Goal: Register for event/course

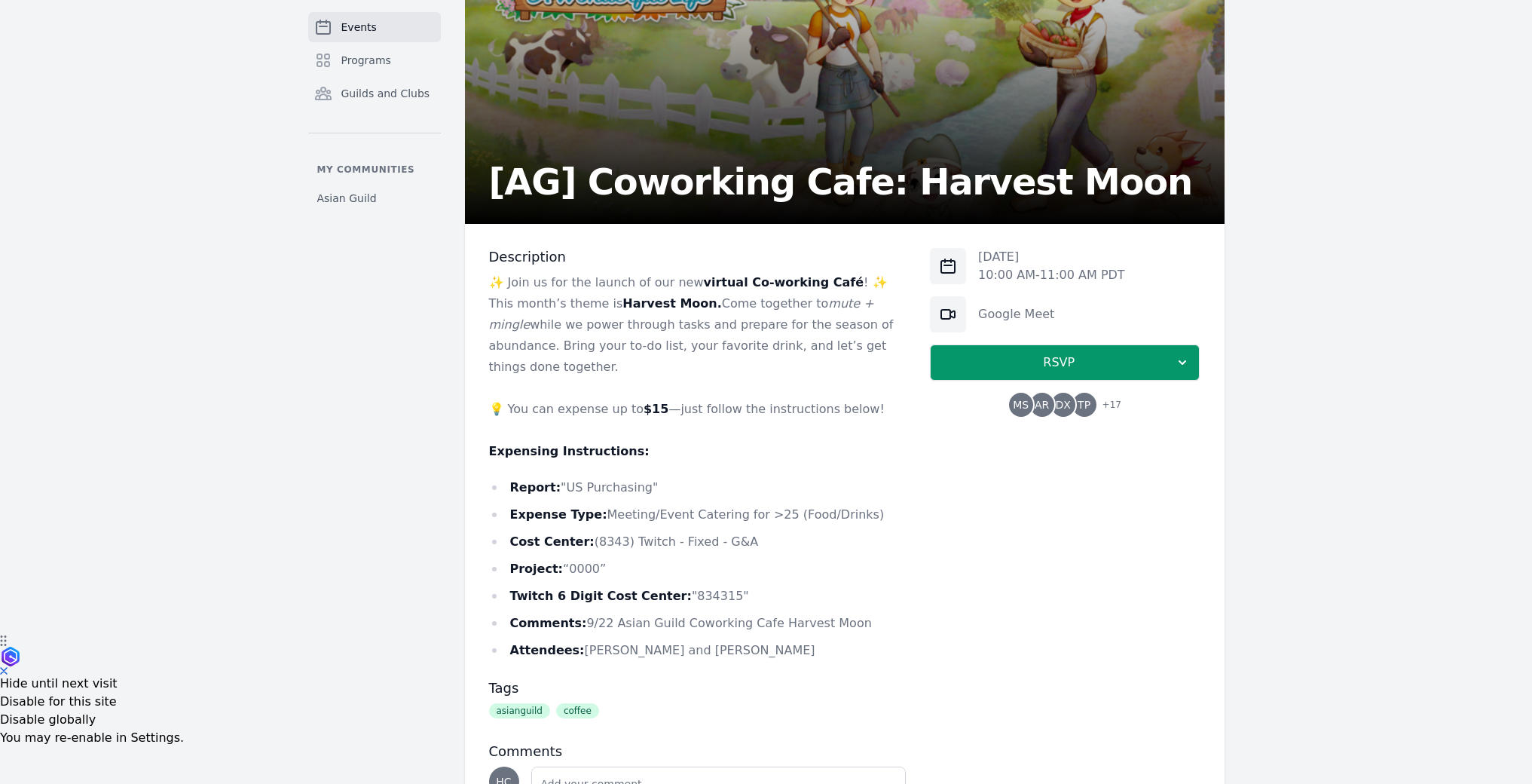
scroll to position [144, 0]
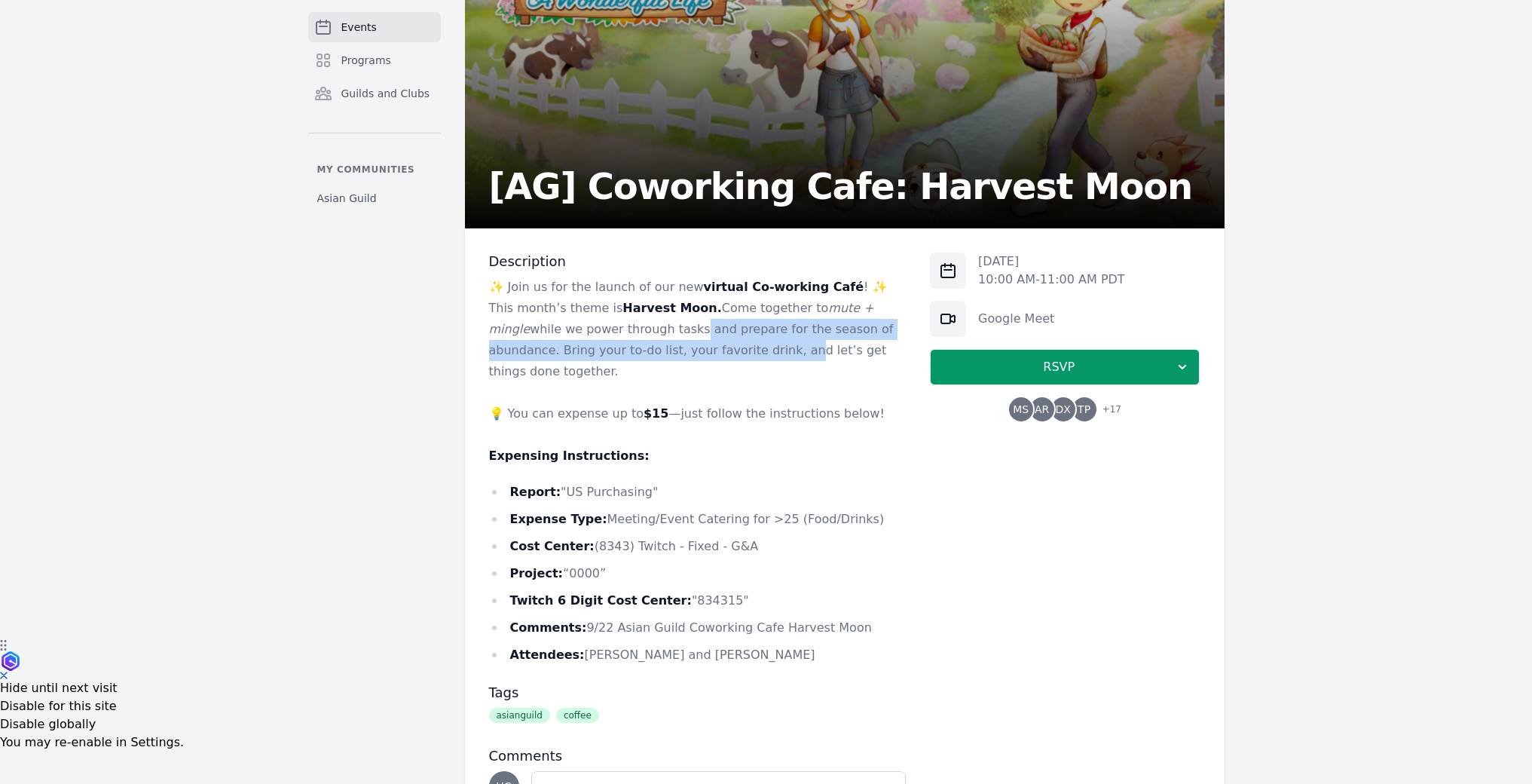
drag, startPoint x: 602, startPoint y: 332, endPoint x: 658, endPoint y: 349, distance: 58.5
click at [657, 349] on p "✨ Join us for the launch of our new virtual Co-working Café ! ✨ This month’s th…" at bounding box center [698, 329] width 417 height 106
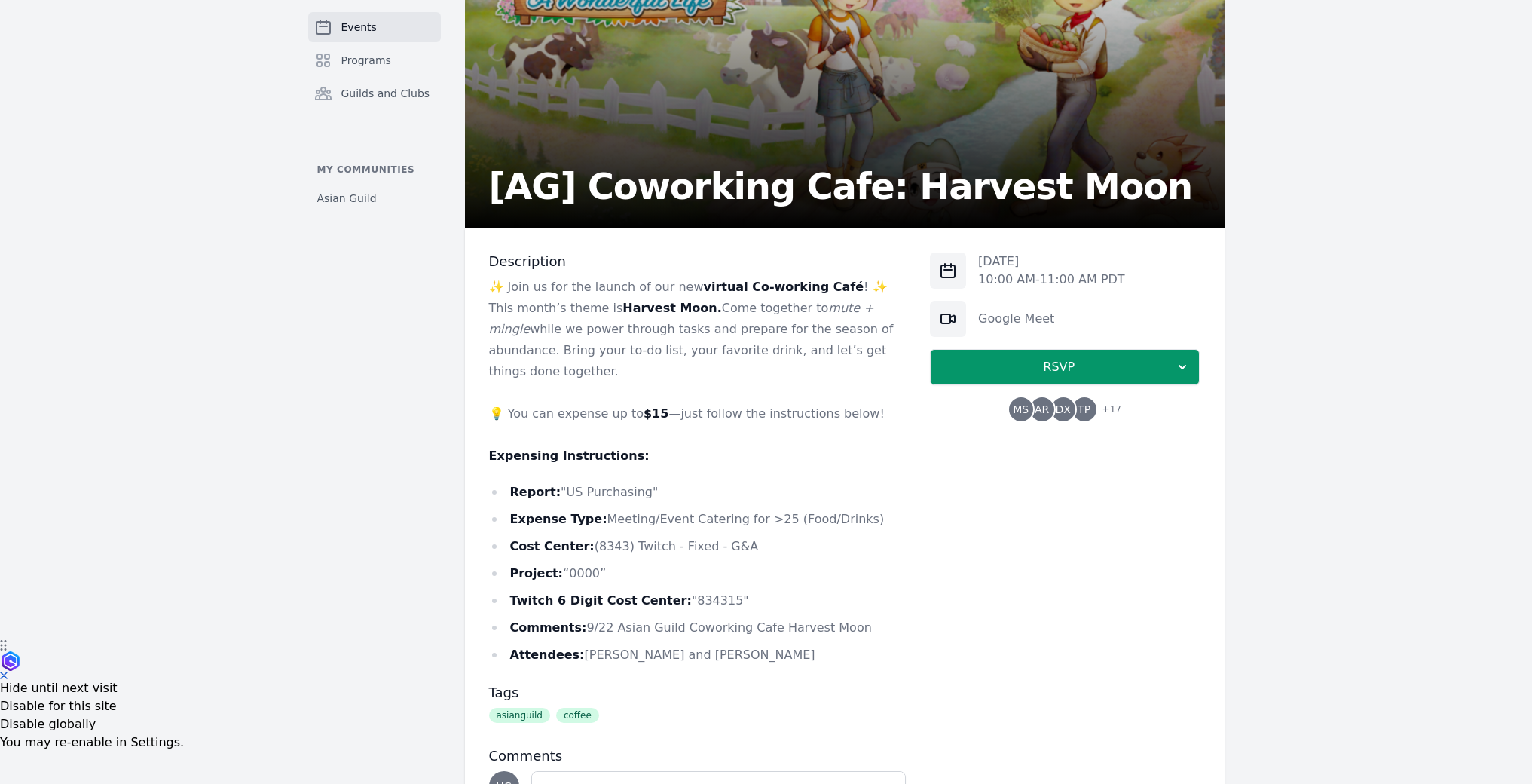
click at [660, 349] on p "✨ Join us for the launch of our new virtual Co-working Café ! ✨ This month’s th…" at bounding box center [698, 329] width 417 height 106
click at [661, 348] on p "✨ Join us for the launch of our new virtual Co-working Café ! ✨ This month’s th…" at bounding box center [698, 329] width 417 height 106
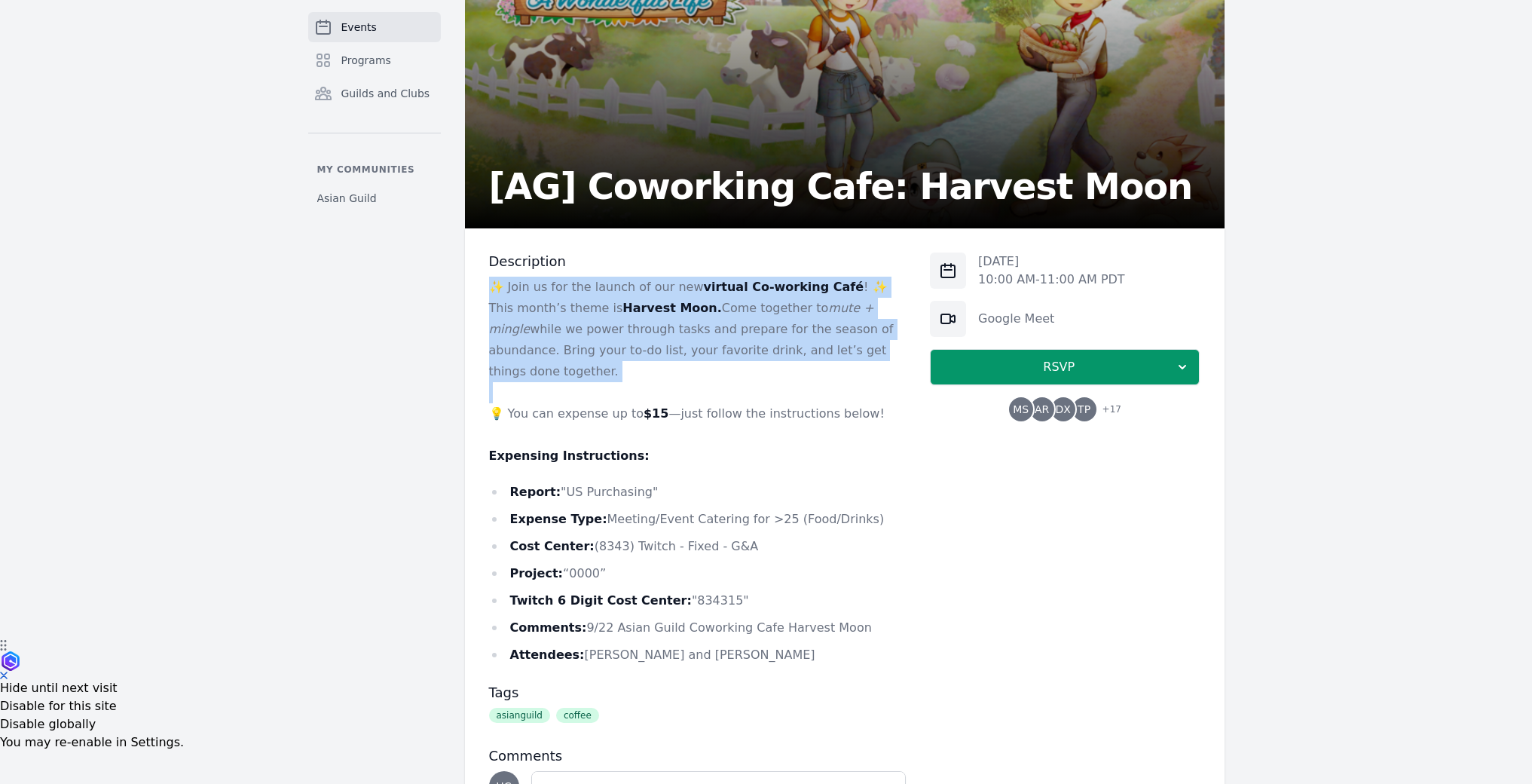
click at [661, 348] on p "✨ Join us for the launch of our new virtual Co-working Café ! ✨ This month’s th…" at bounding box center [698, 329] width 417 height 106
click at [693, 343] on p "✨ Join us for the launch of our new virtual Co-working Café ! ✨ This month’s th…" at bounding box center [698, 329] width 417 height 106
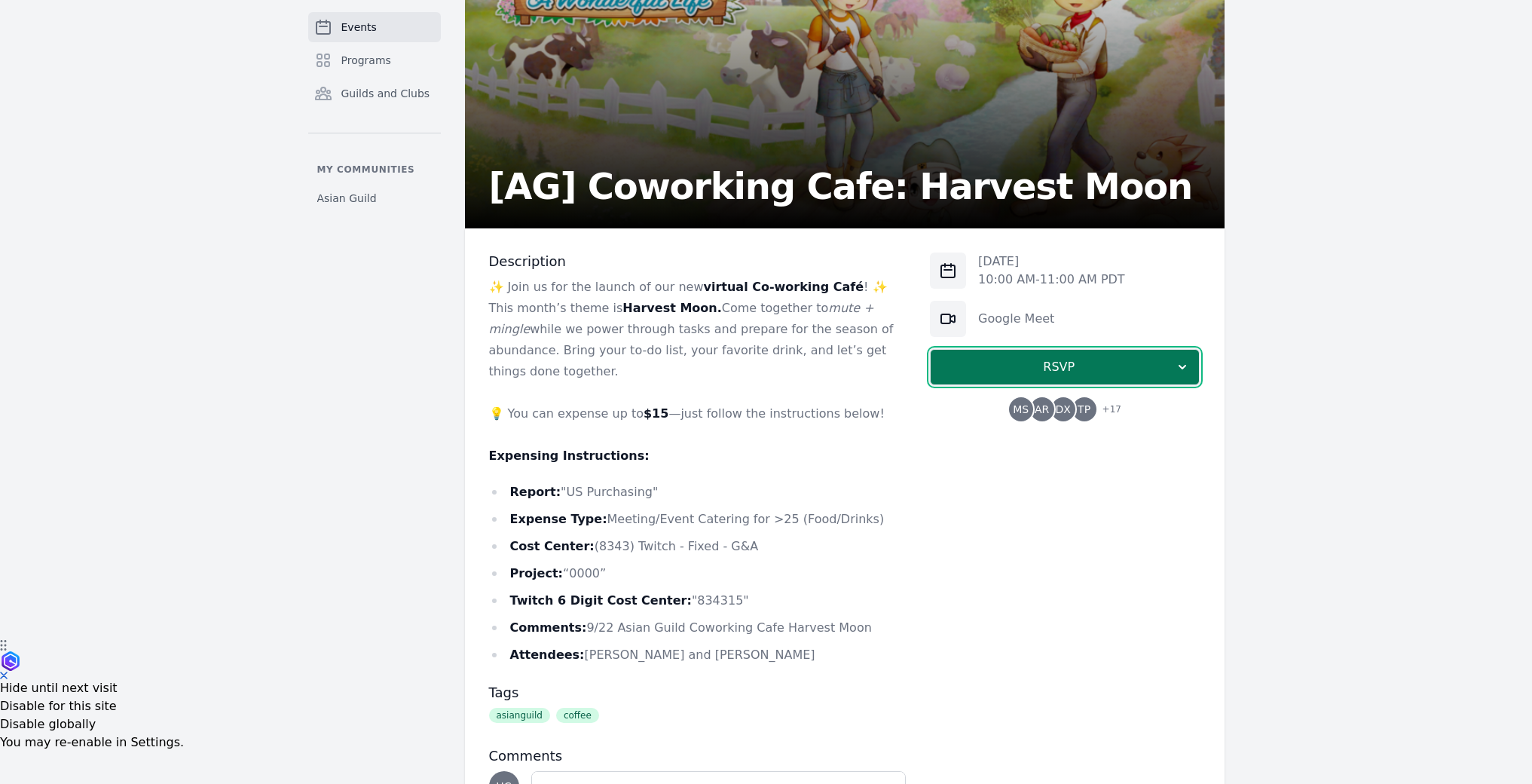
click at [1013, 376] on button "RSVP" at bounding box center [1064, 367] width 270 height 37
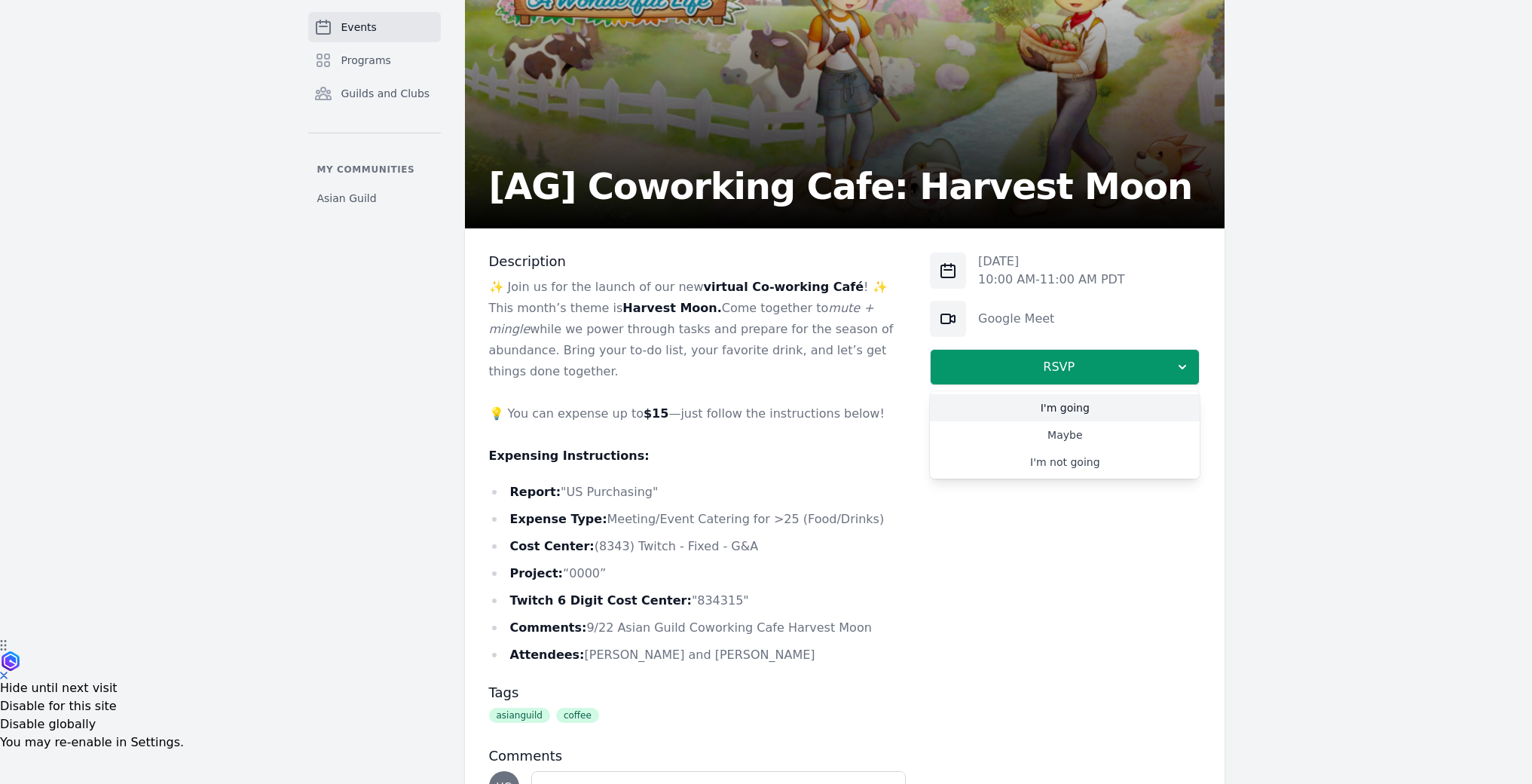
click at [1016, 405] on link "I'm going" at bounding box center [1064, 407] width 270 height 27
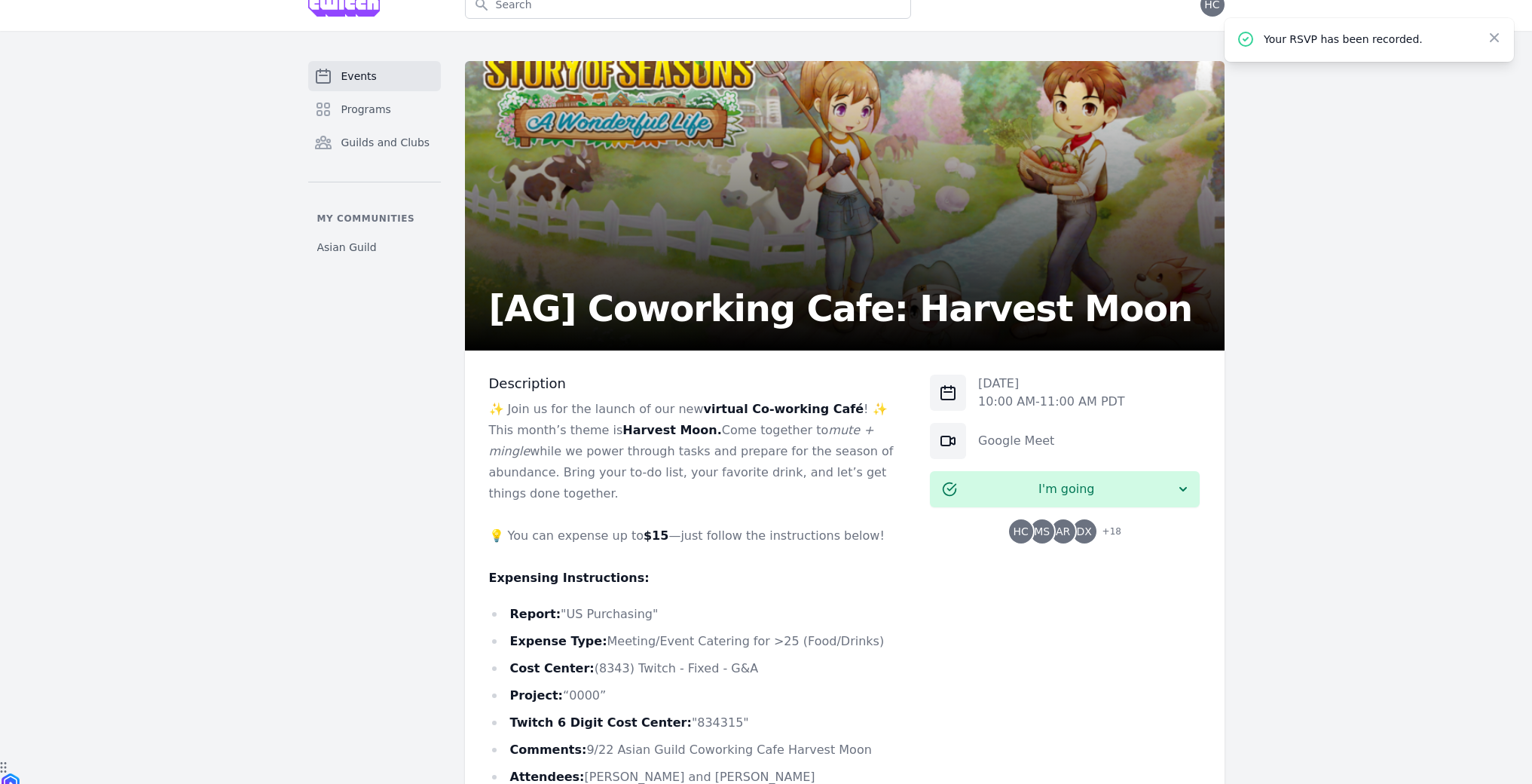
scroll to position [0, 0]
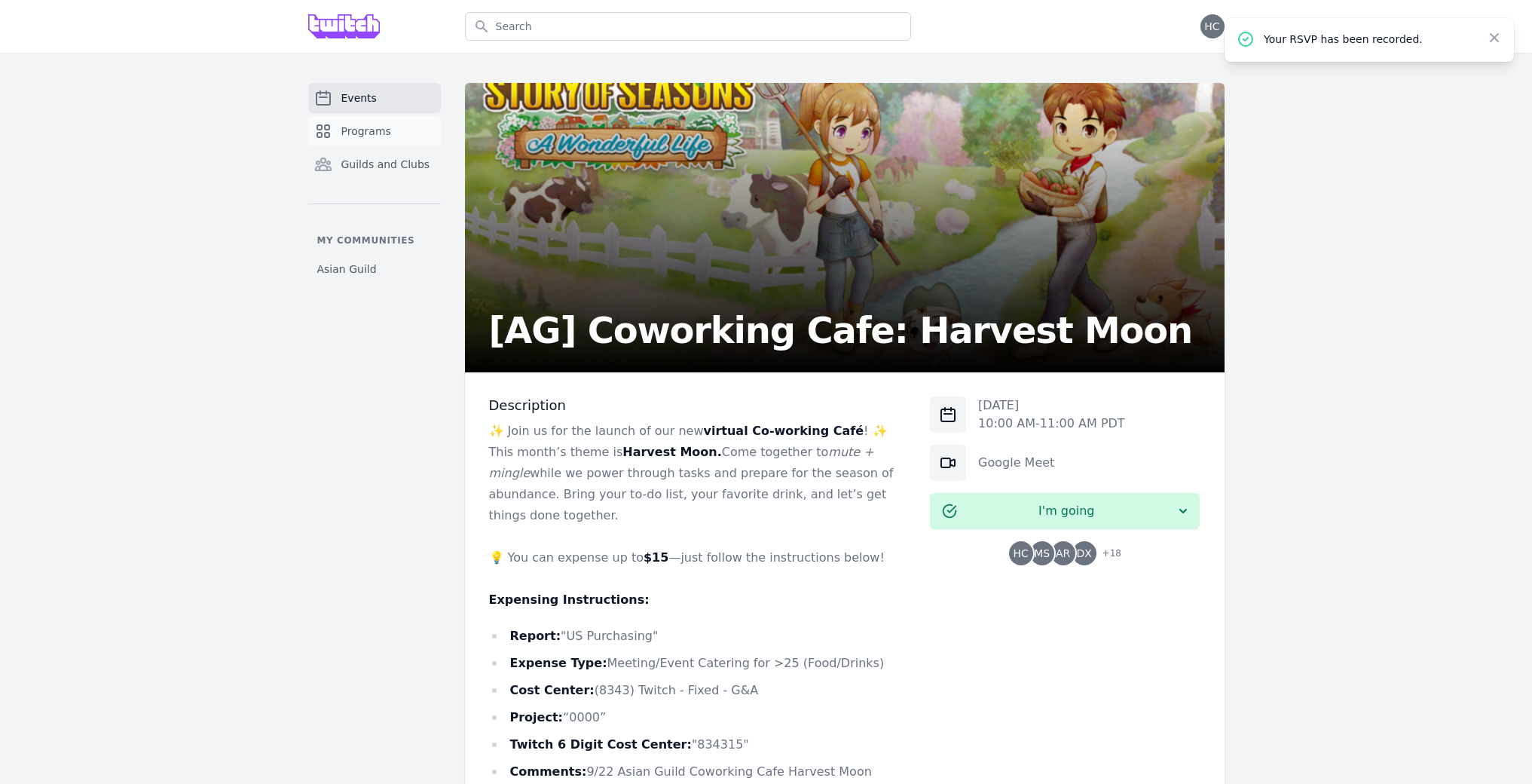
click at [358, 134] on span "Programs" at bounding box center [366, 131] width 49 height 15
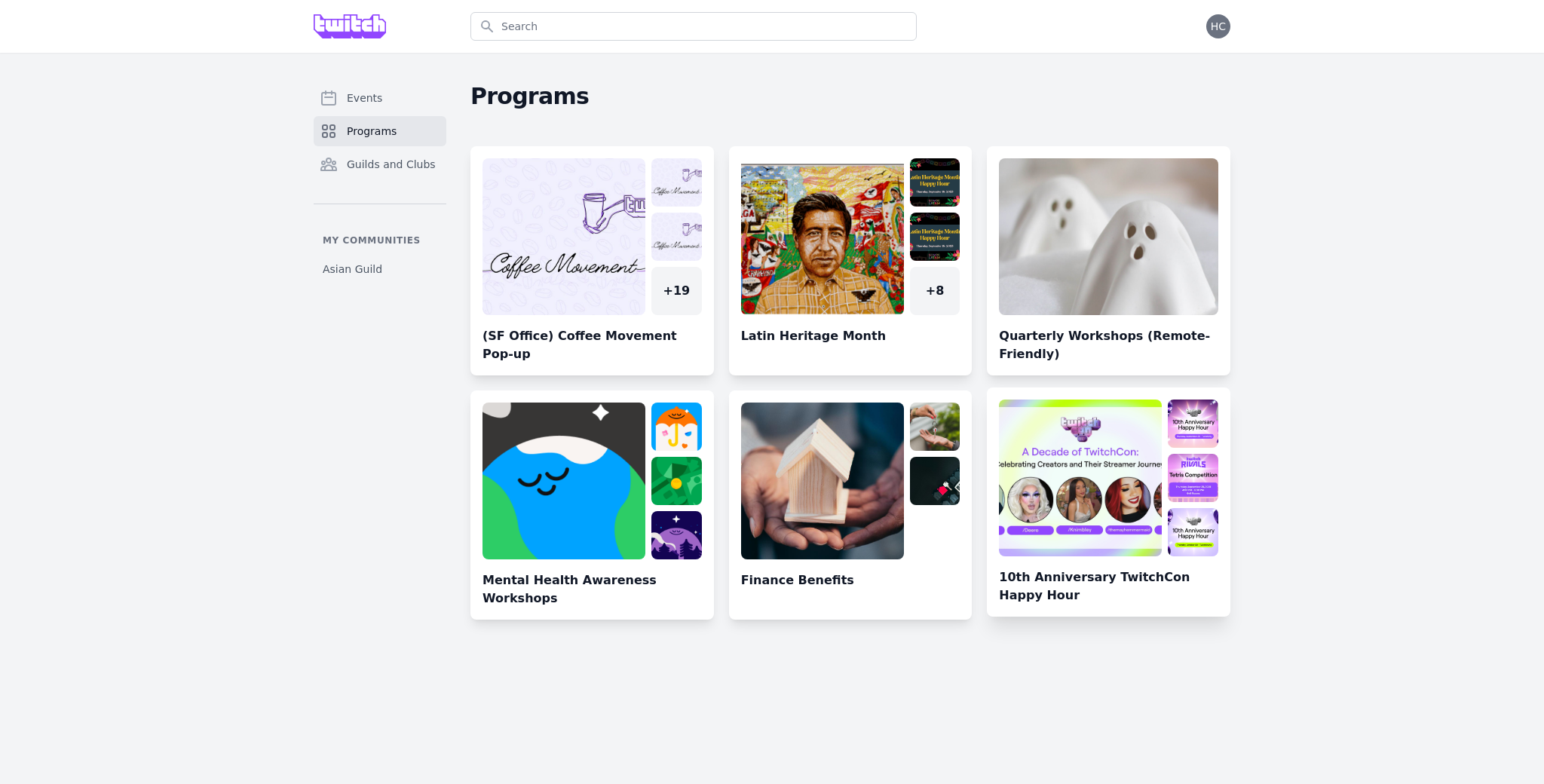
click at [1028, 602] on link at bounding box center [1109, 507] width 243 height 217
